Goal: Task Accomplishment & Management: Complete application form

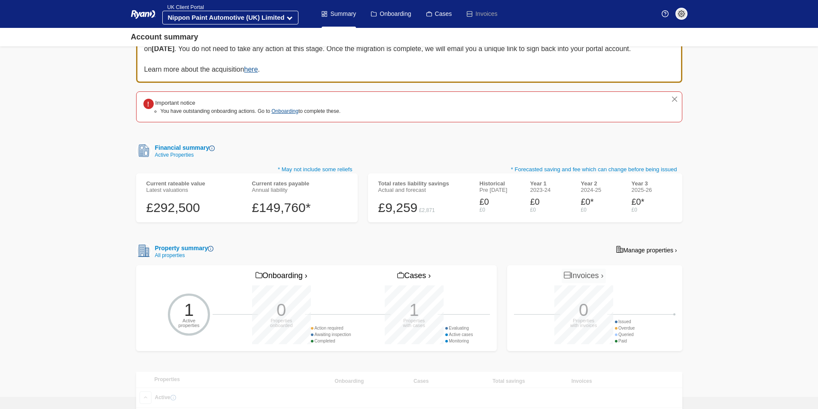
scroll to position [86, 0]
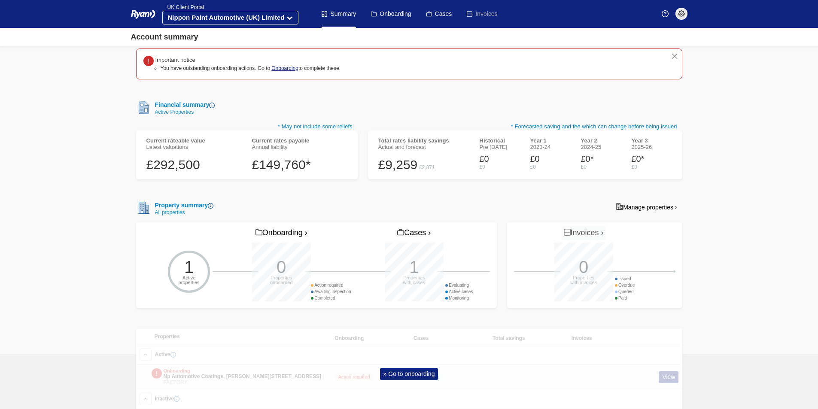
click at [285, 69] on link "Onboarding" at bounding box center [284, 68] width 27 height 6
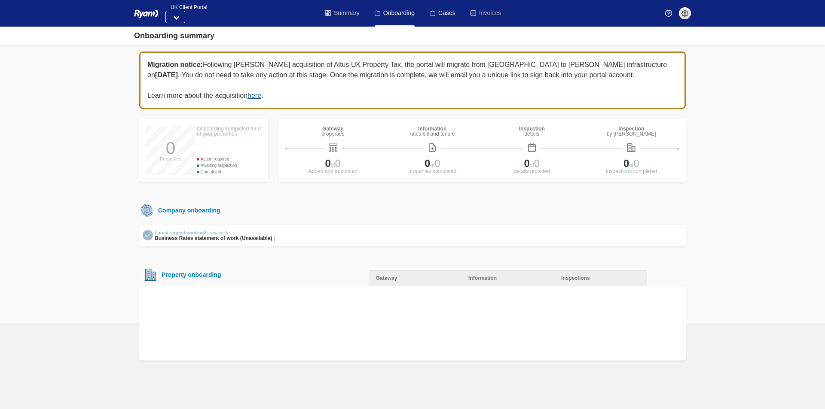
click at [345, 9] on link "Summary" at bounding box center [342, 13] width 34 height 27
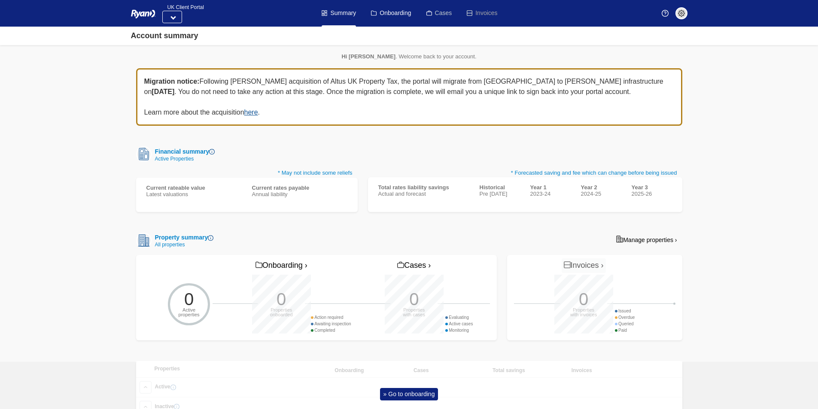
click at [433, 13] on link "Cases" at bounding box center [440, 13] width 26 height 27
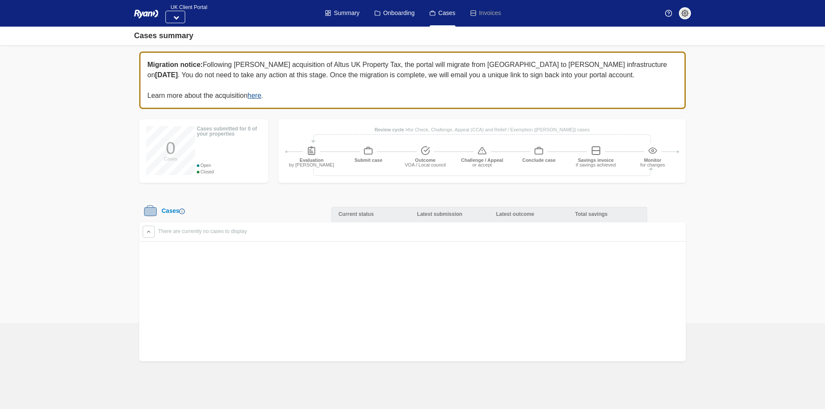
click at [149, 11] on img at bounding box center [146, 14] width 24 height 10
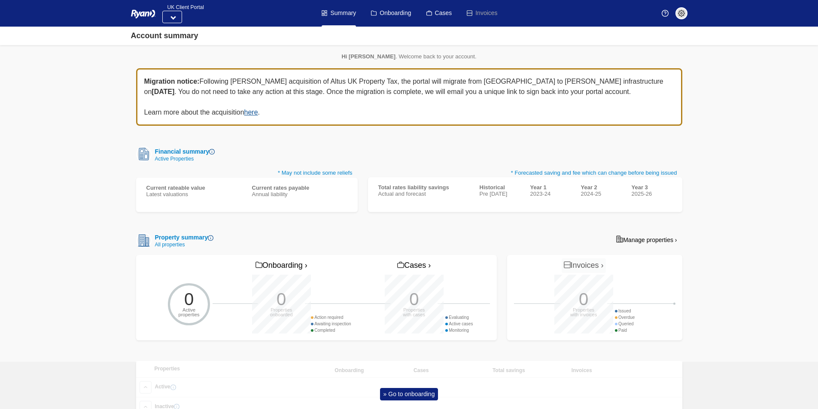
scroll to position [39, 0]
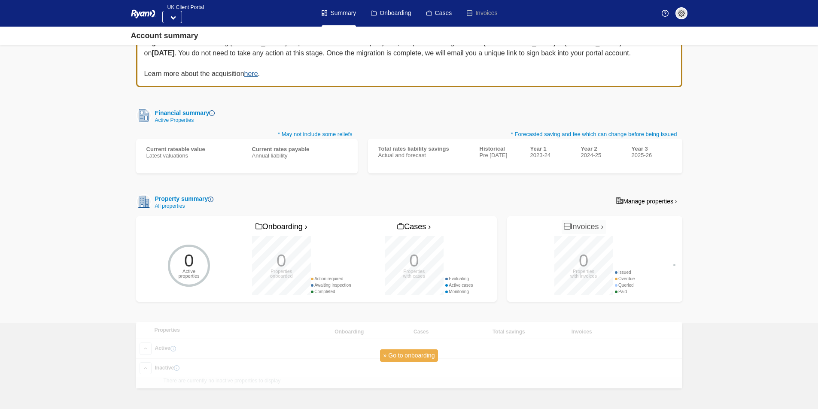
click at [407, 354] on link "» Go to onboarding" at bounding box center [409, 356] width 58 height 12
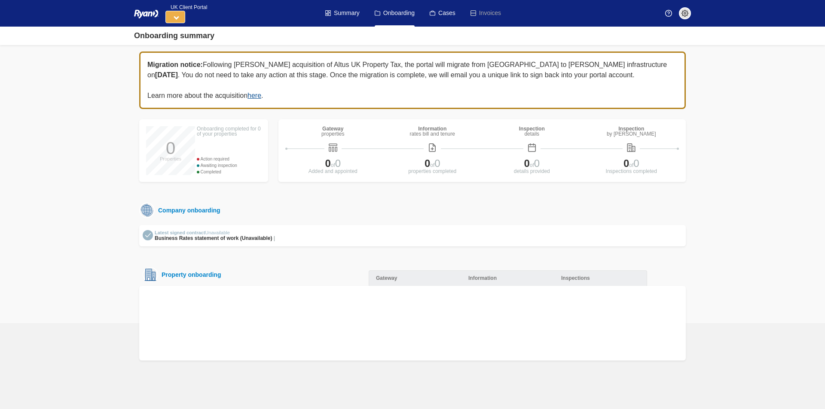
click at [173, 18] on button at bounding box center [175, 17] width 20 height 12
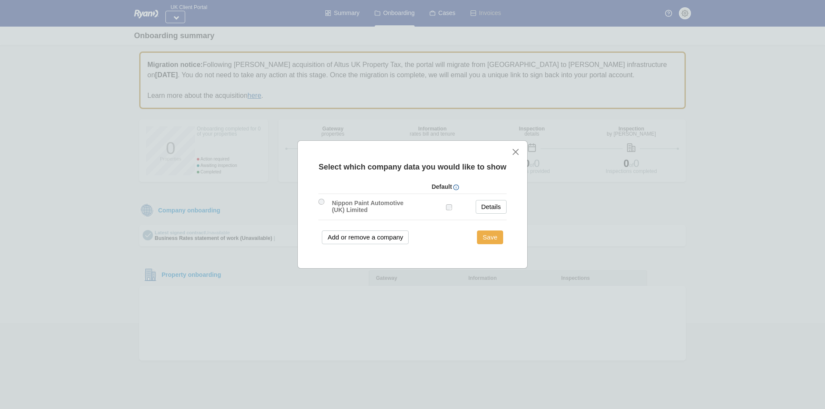
click at [490, 238] on button "Save" at bounding box center [490, 238] width 26 height 14
click at [489, 237] on button "Save" at bounding box center [490, 238] width 26 height 14
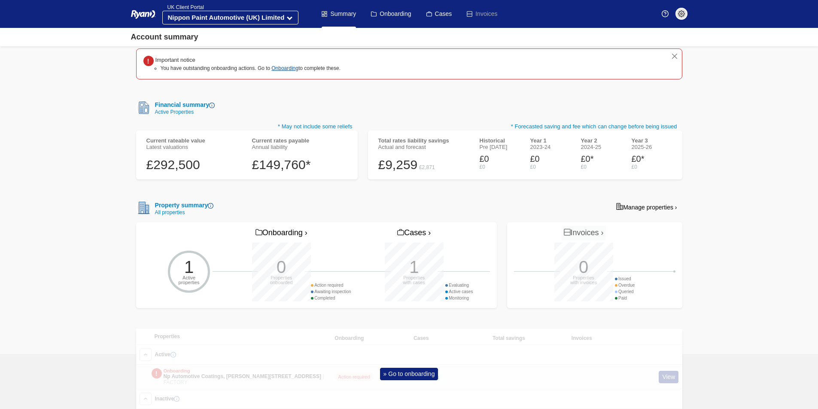
scroll to position [117, 0]
